Goal: Communication & Community: Participate in discussion

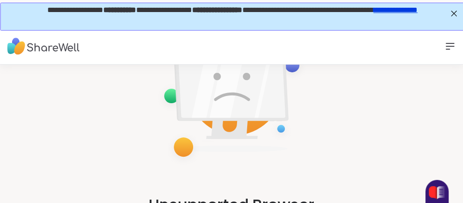
click at [372, 13] on link "**********" at bounding box center [394, 8] width 44 height 7
